Goal: Complete application form

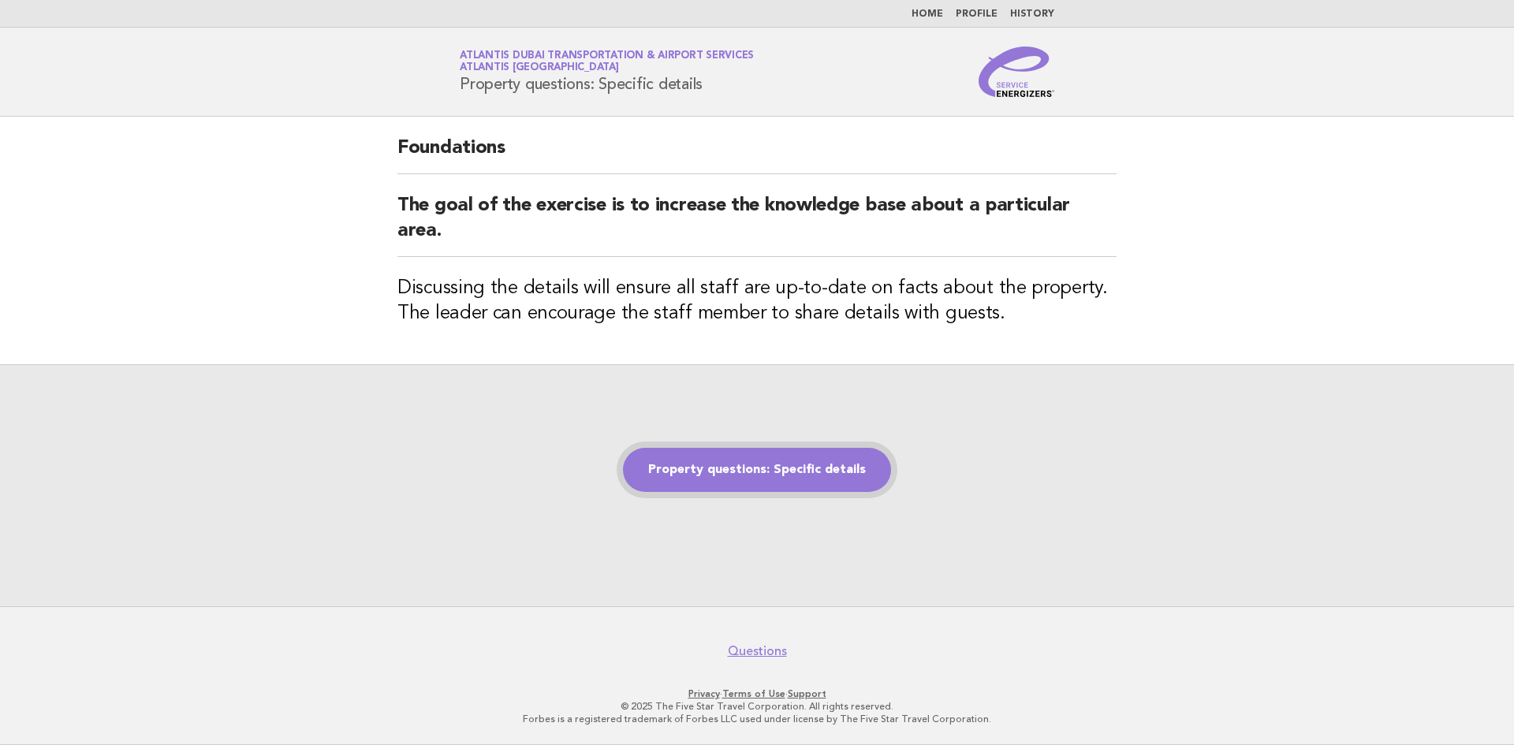
click at [827, 482] on link "Property questions: Specific details" at bounding box center [757, 470] width 268 height 44
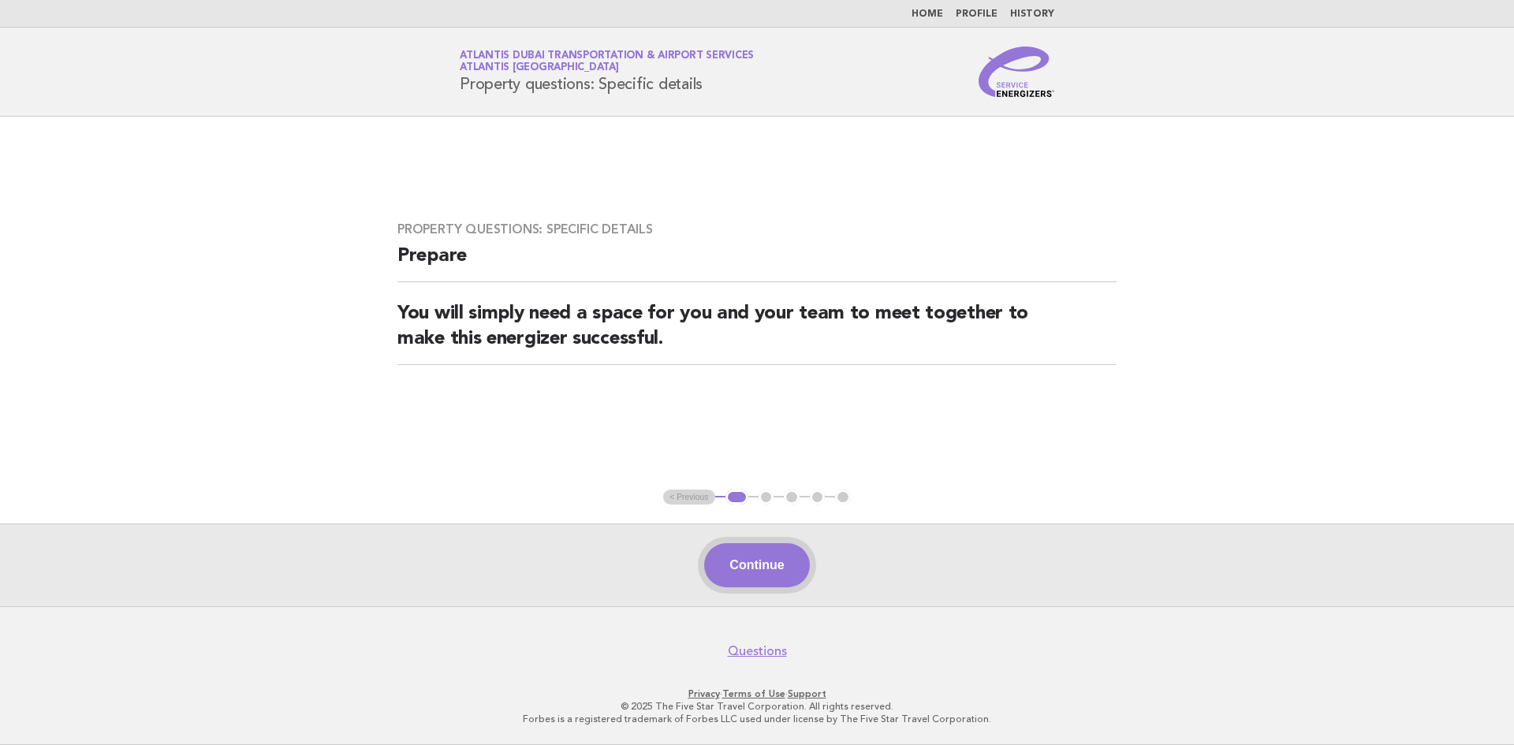
click at [779, 564] on button "Continue" at bounding box center [756, 565] width 105 height 44
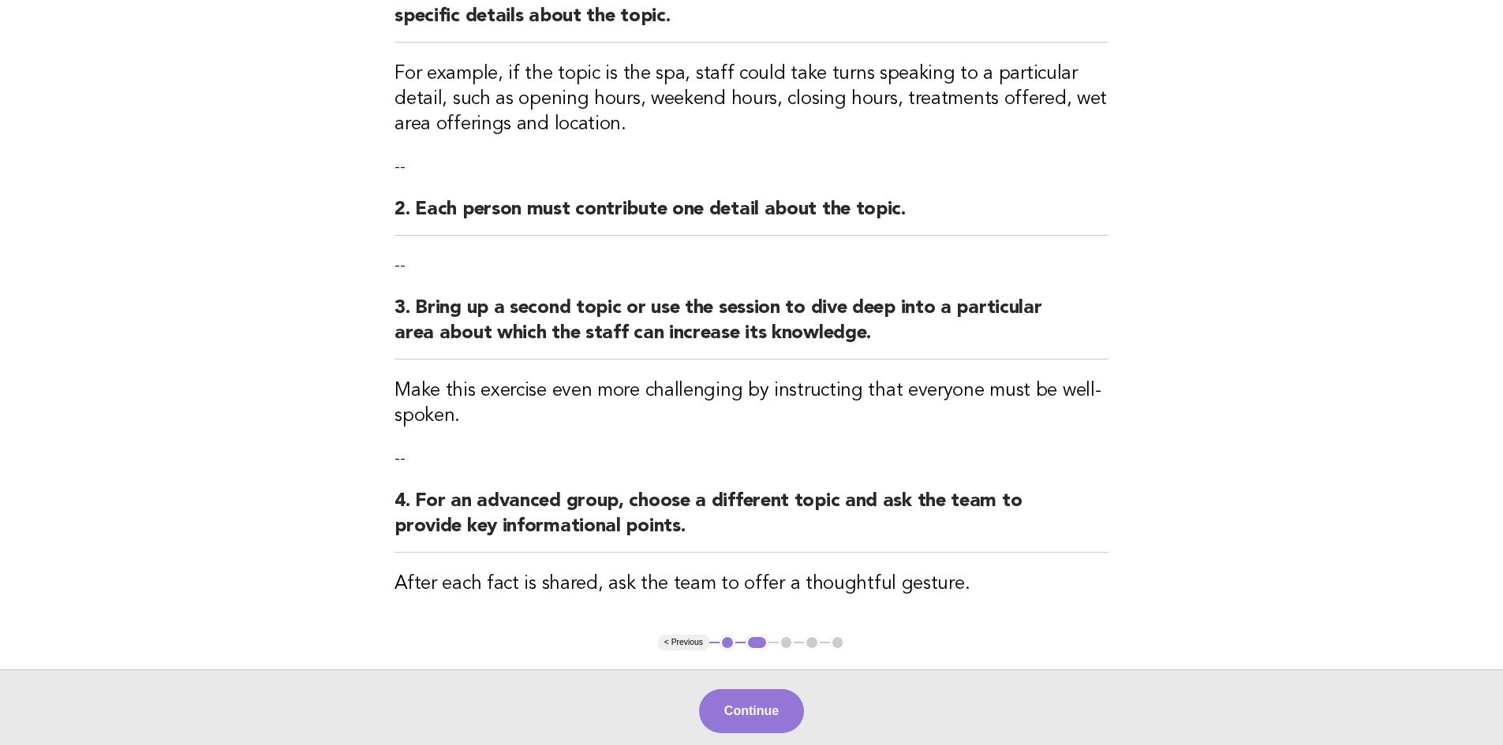
scroll to position [316, 0]
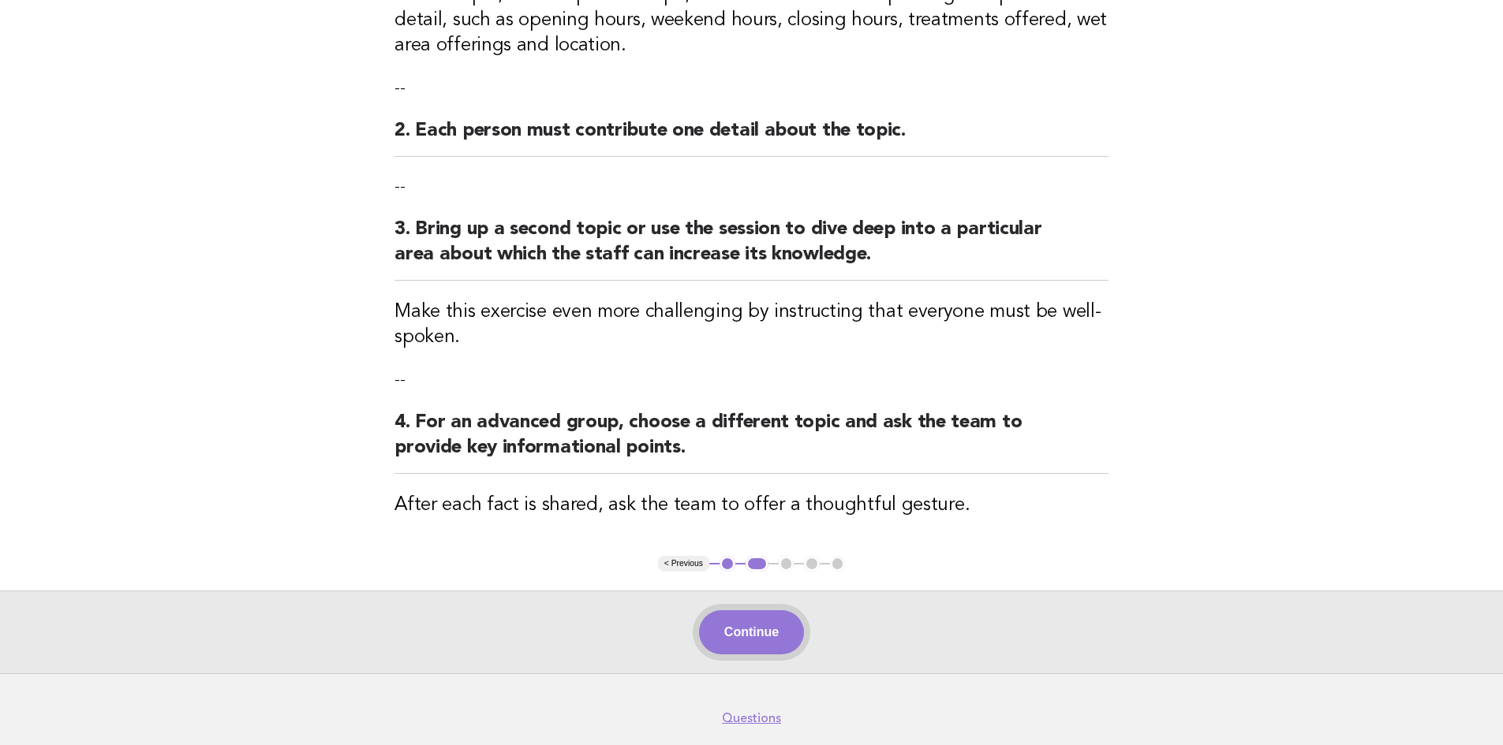
click at [781, 630] on button "Continue" at bounding box center [751, 633] width 105 height 44
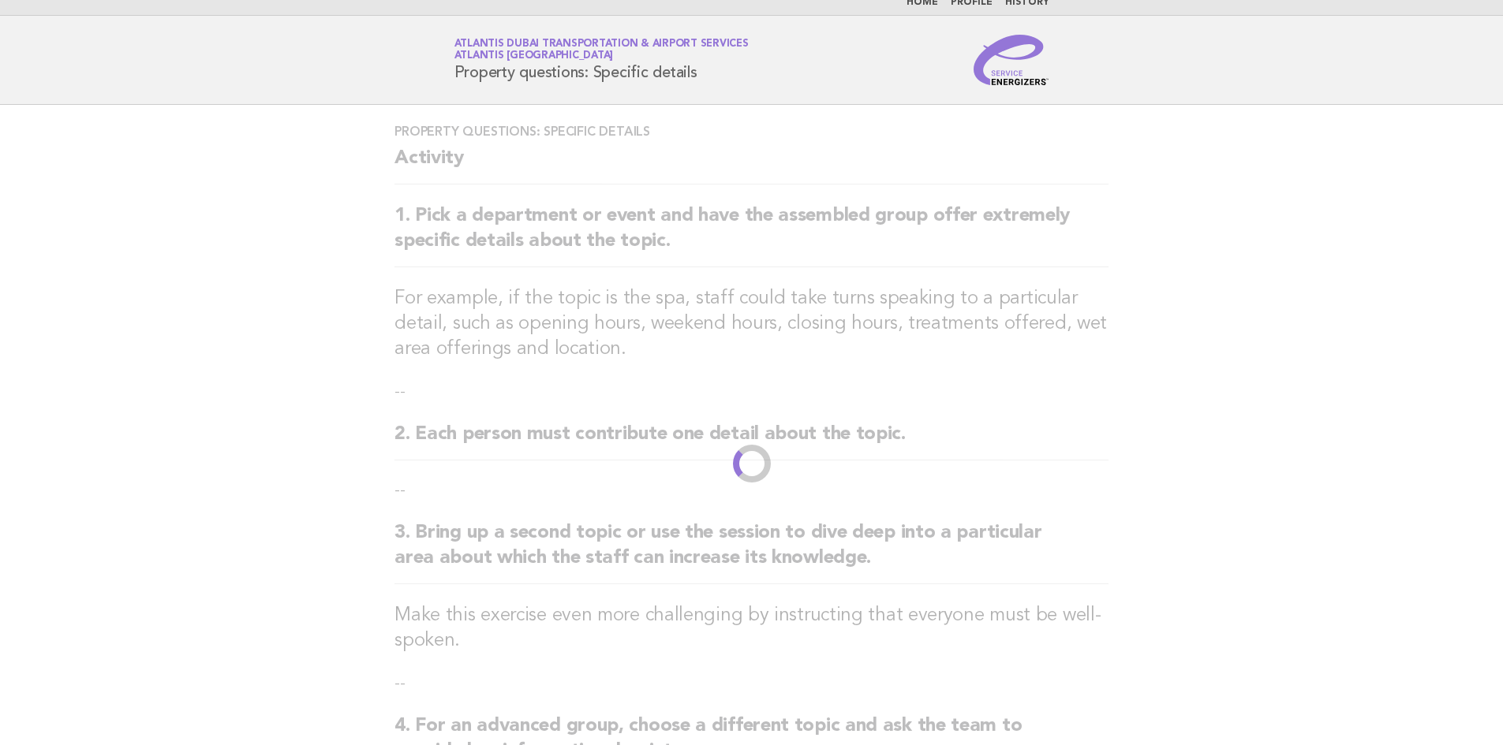
scroll to position [0, 0]
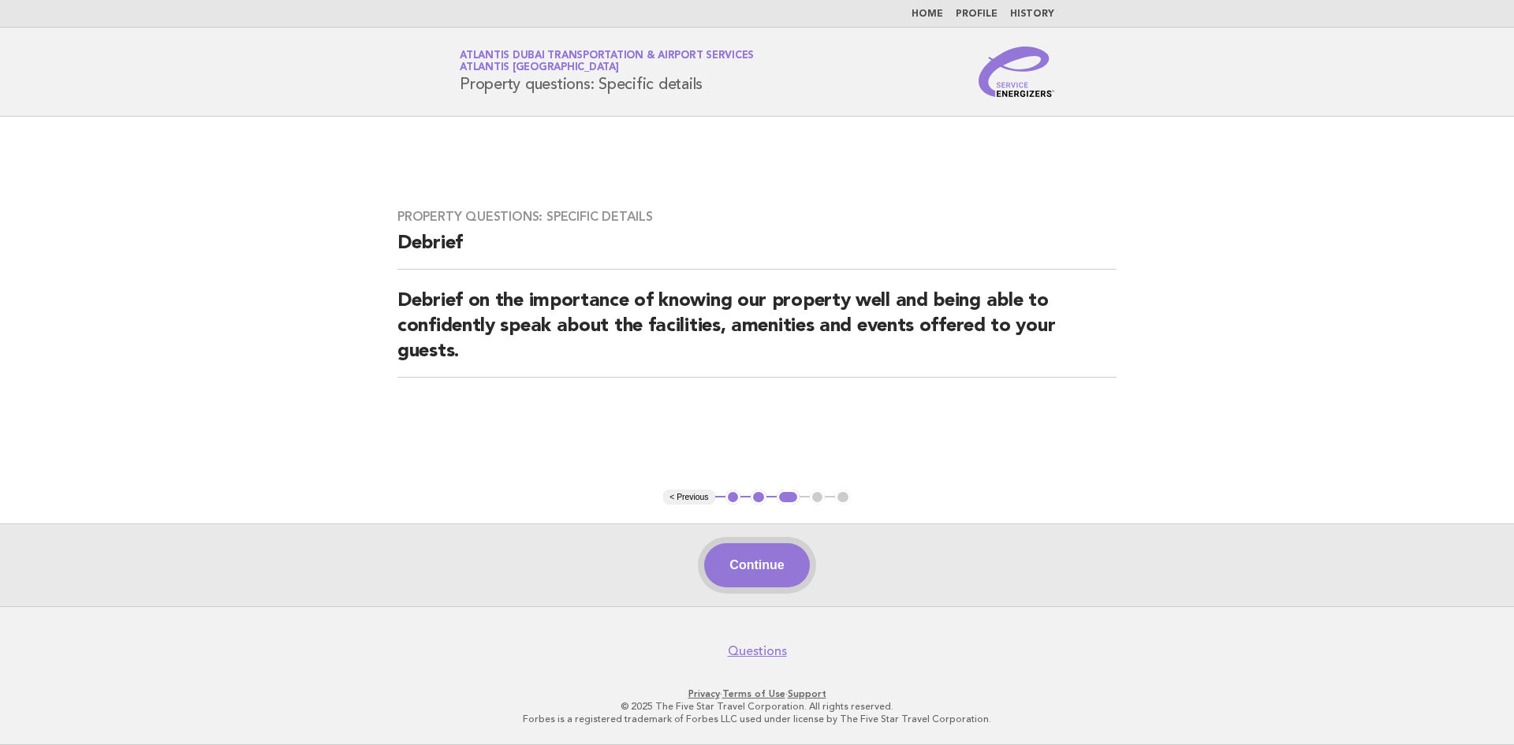
click at [734, 555] on button "Continue" at bounding box center [756, 565] width 105 height 44
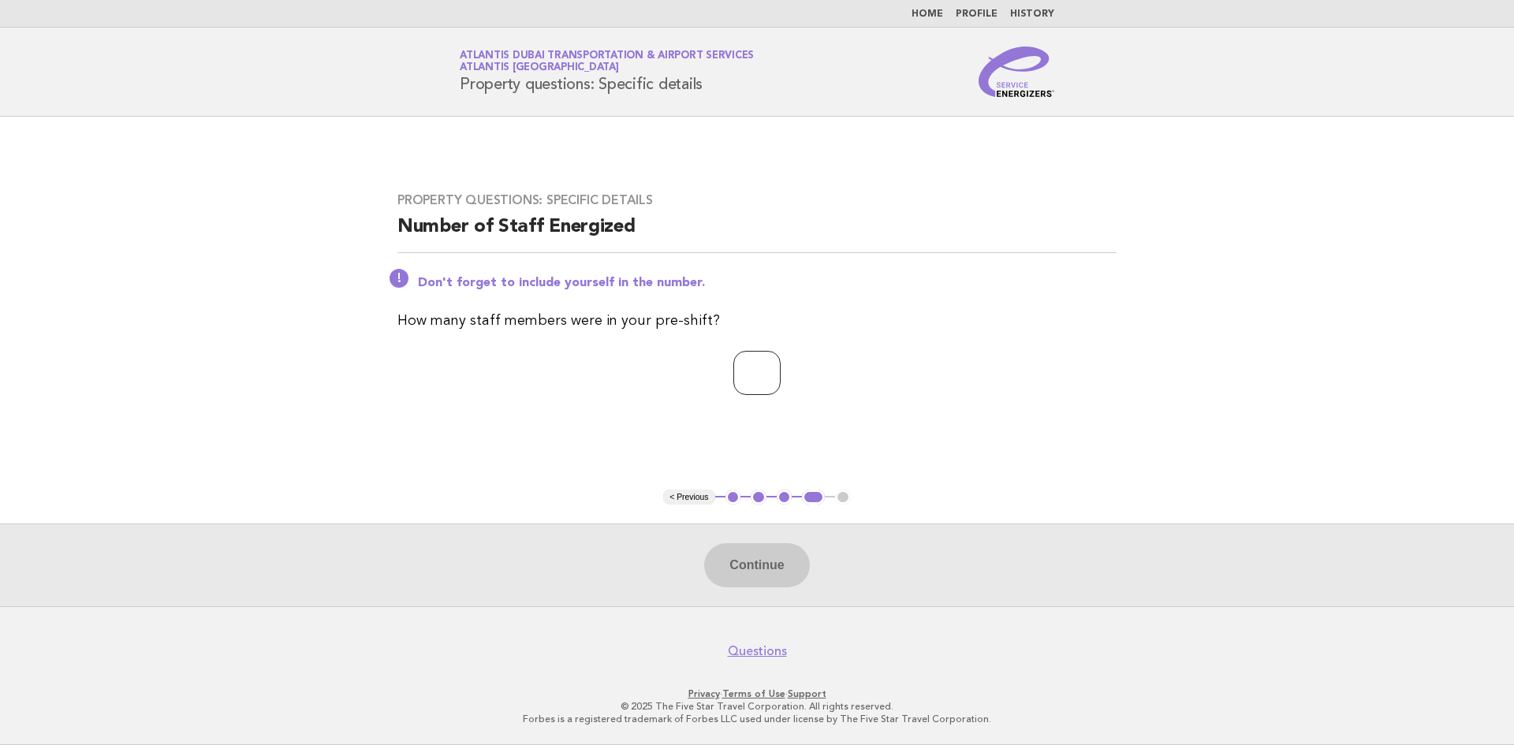
click at [745, 365] on input "number" at bounding box center [757, 373] width 47 height 44
type input "*"
click at [768, 562] on button "Continue" at bounding box center [756, 565] width 105 height 44
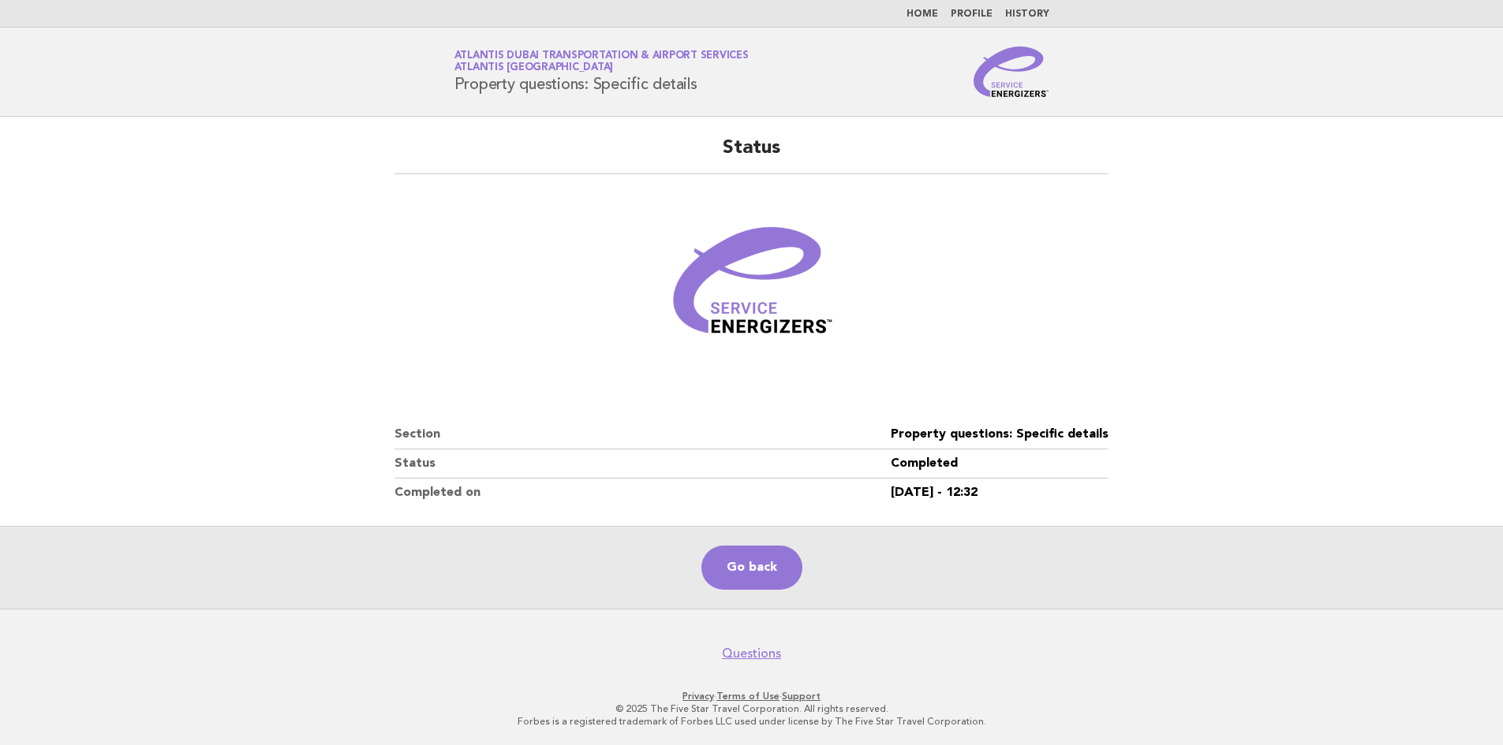
click at [1380, 508] on main "Status Section Property questions: Specific details Status Completed Completed …" at bounding box center [751, 363] width 1503 height 492
click at [1330, 423] on main "Status Section Property questions: Specific details Status Completed Completed …" at bounding box center [751, 363] width 1503 height 492
